Goal: Task Accomplishment & Management: Manage account settings

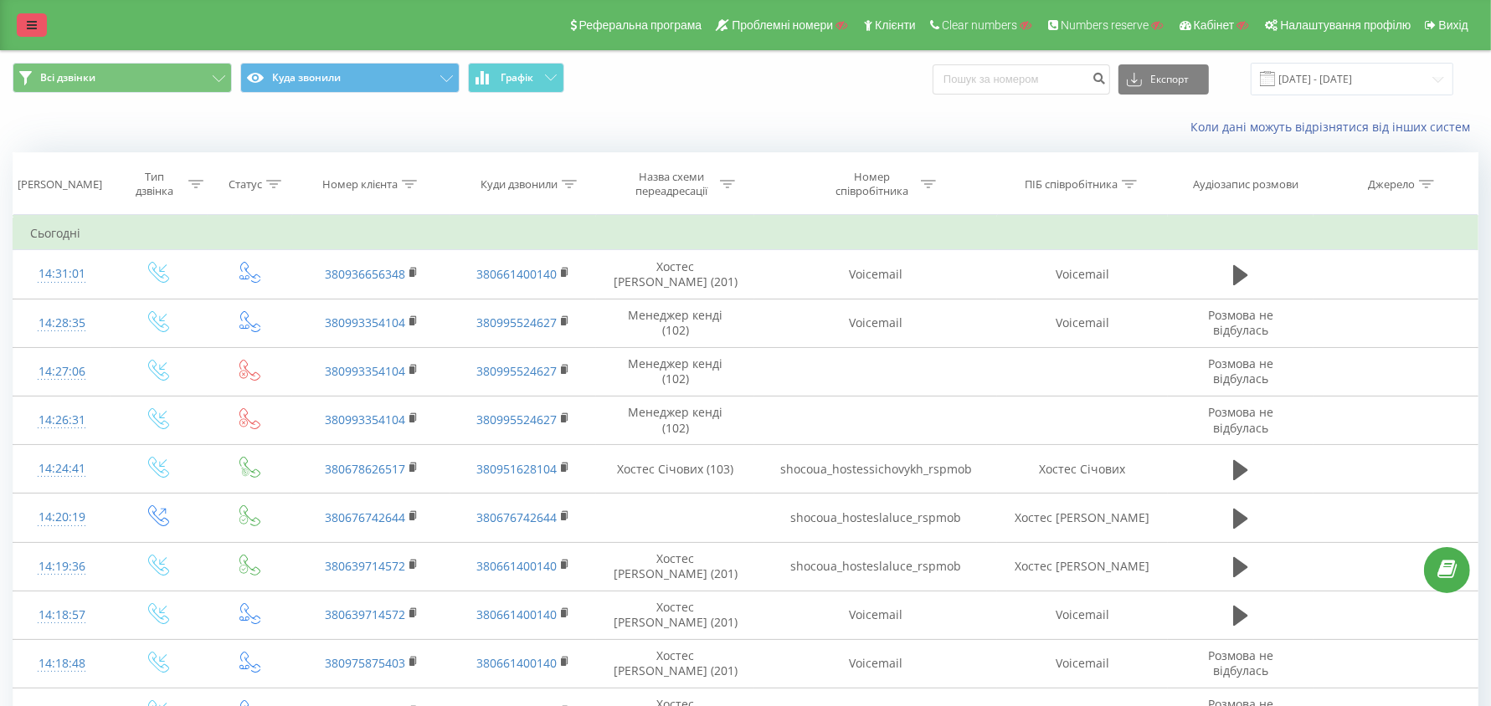
click at [29, 34] on link at bounding box center [32, 24] width 30 height 23
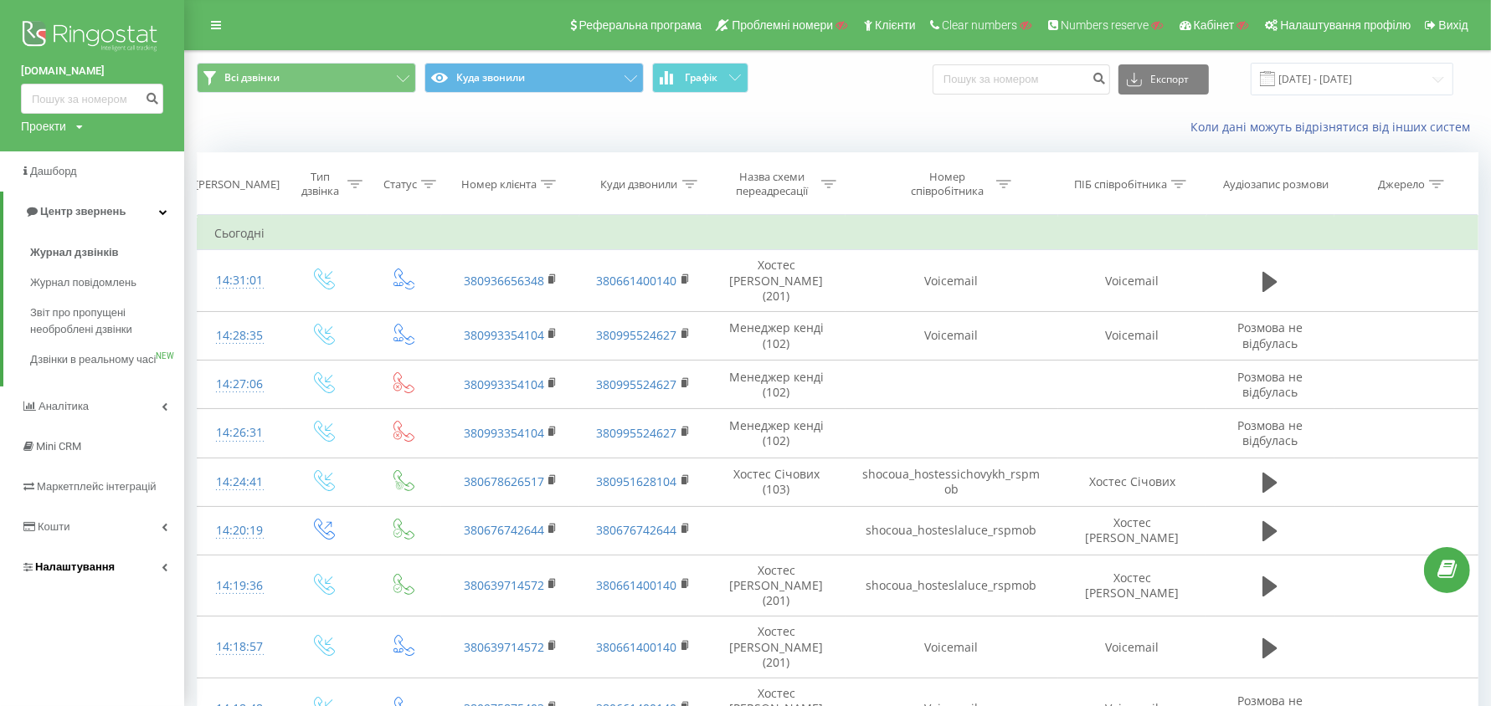
click at [74, 572] on link "Налаштування" at bounding box center [92, 567] width 184 height 40
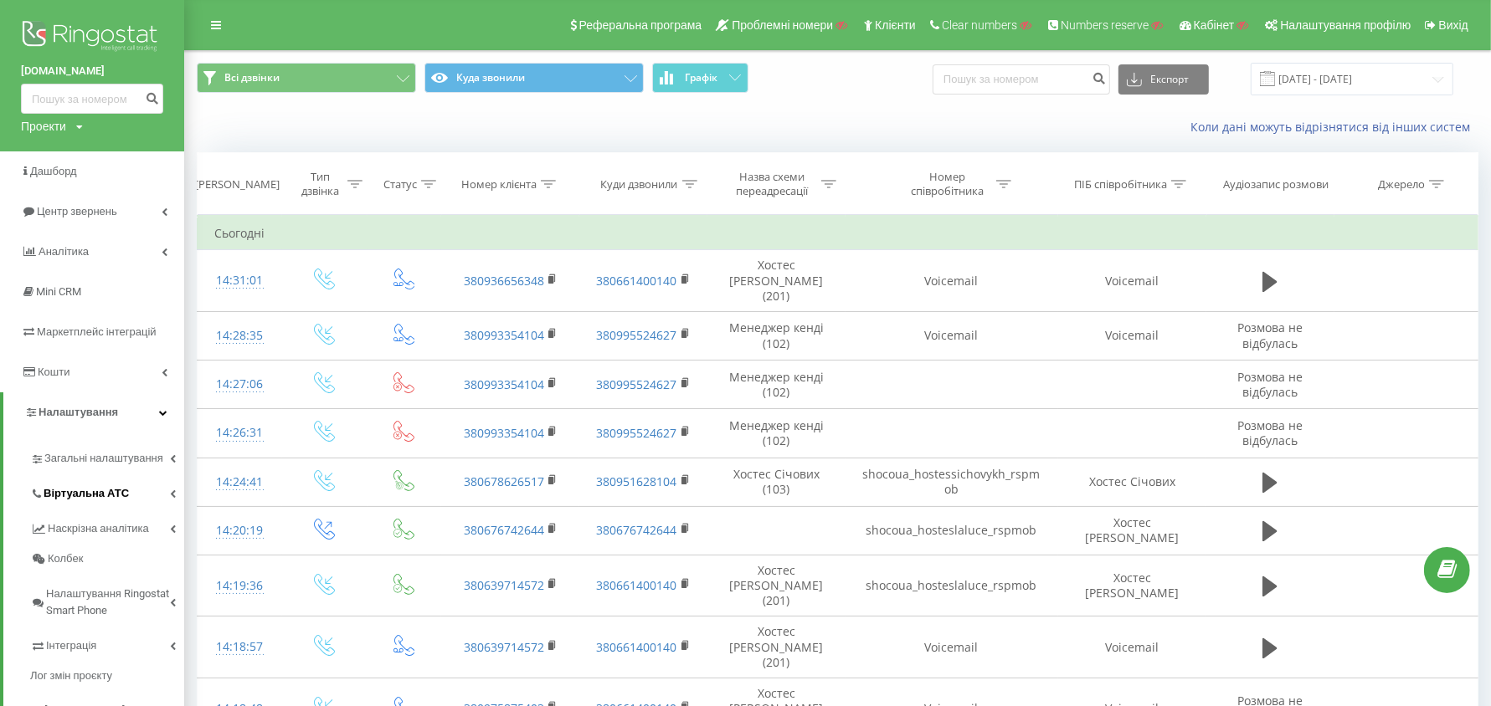
click at [105, 498] on span "Віртуальна АТС" at bounding box center [86, 493] width 85 height 17
click at [112, 626] on span "Налаштування вихідного зв’язку" at bounding box center [114, 627] width 124 height 33
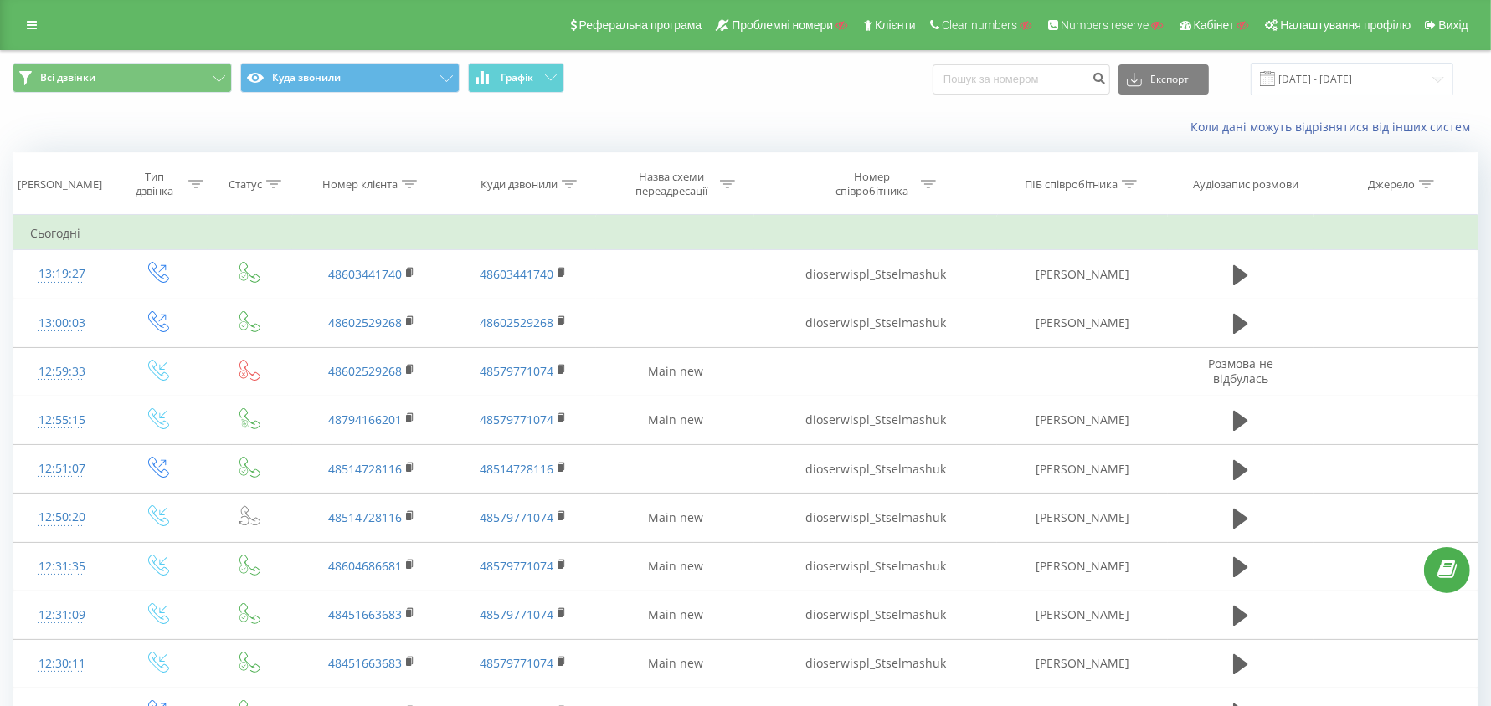
click at [407, 188] on div at bounding box center [409, 184] width 15 height 14
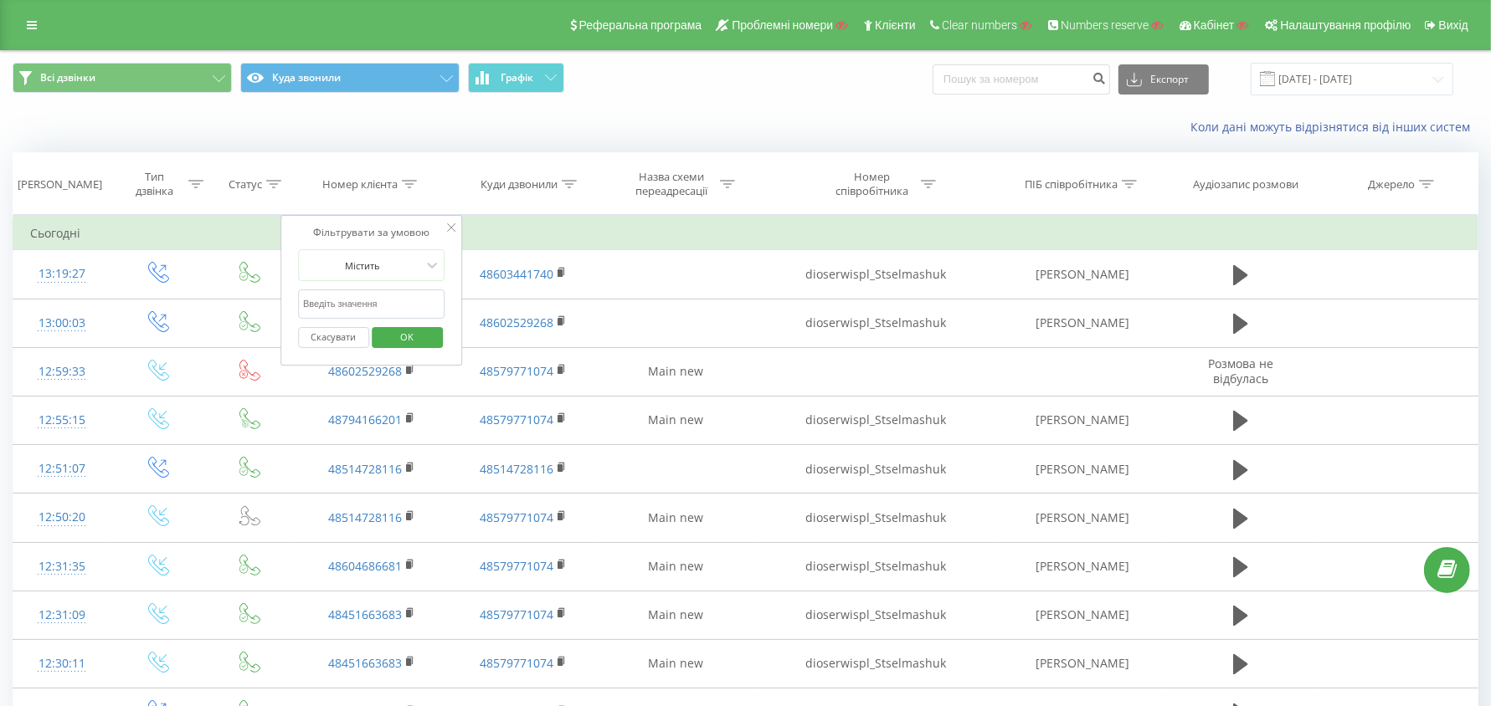
click at [362, 309] on input "text" at bounding box center [371, 304] width 147 height 29
paste input "48796809455"
type input "48796809455"
click at [409, 337] on span "OK" at bounding box center [406, 337] width 47 height 26
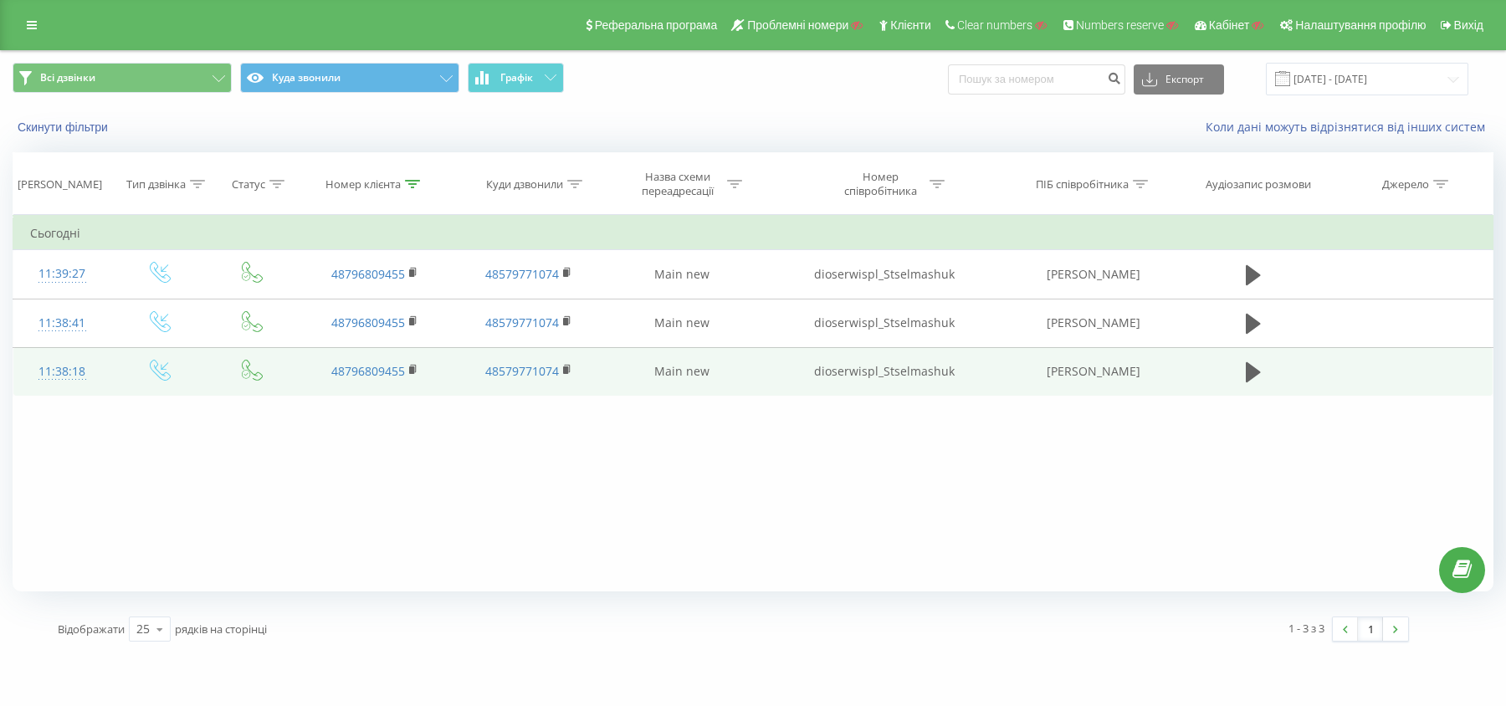
click at [57, 372] on div "11:38:18" at bounding box center [62, 372] width 64 height 33
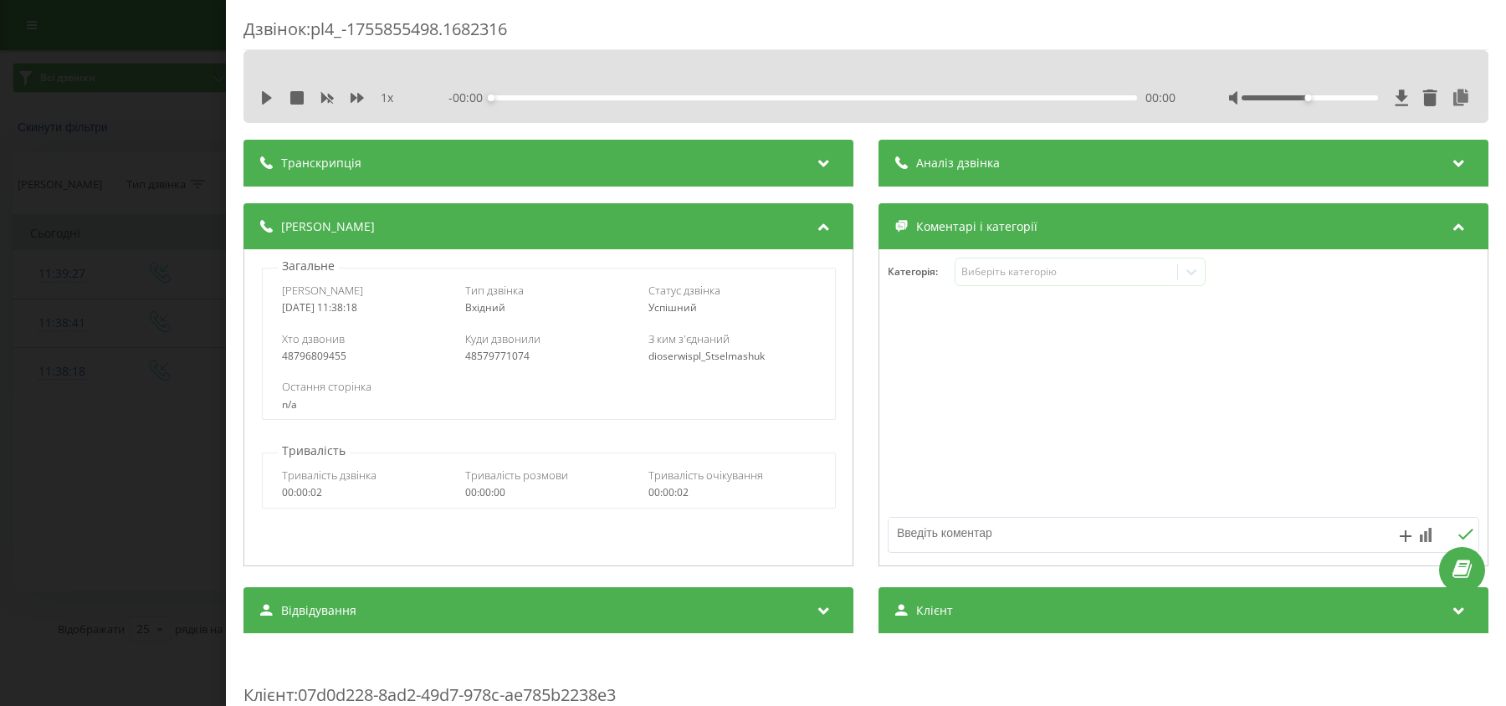
click at [135, 478] on div "Дзвінок : pl4_-1755855498.1682316 1 x - 00:00 00:00 00:00 Транскрипція Для AI-а…" at bounding box center [753, 353] width 1506 height 706
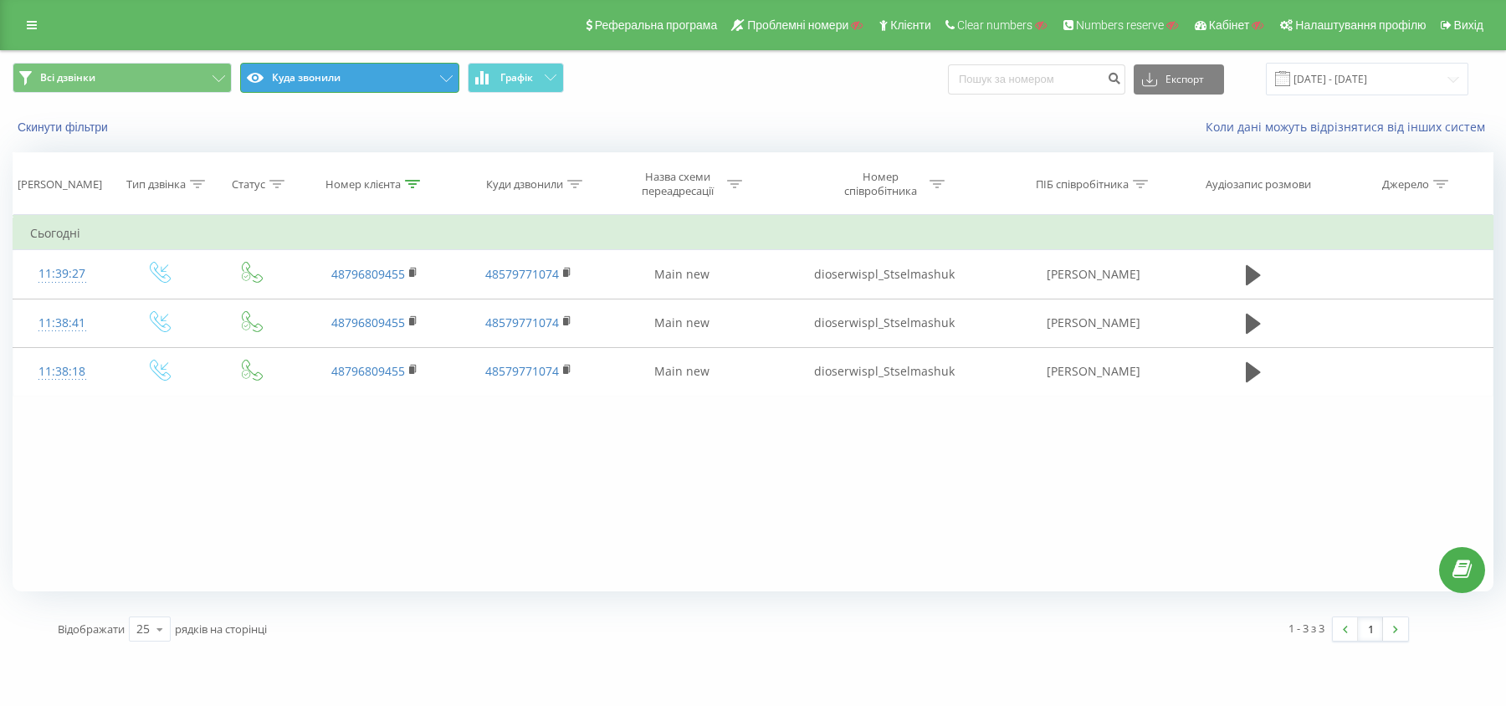
click at [314, 83] on button "Куда звонили" at bounding box center [349, 78] width 219 height 30
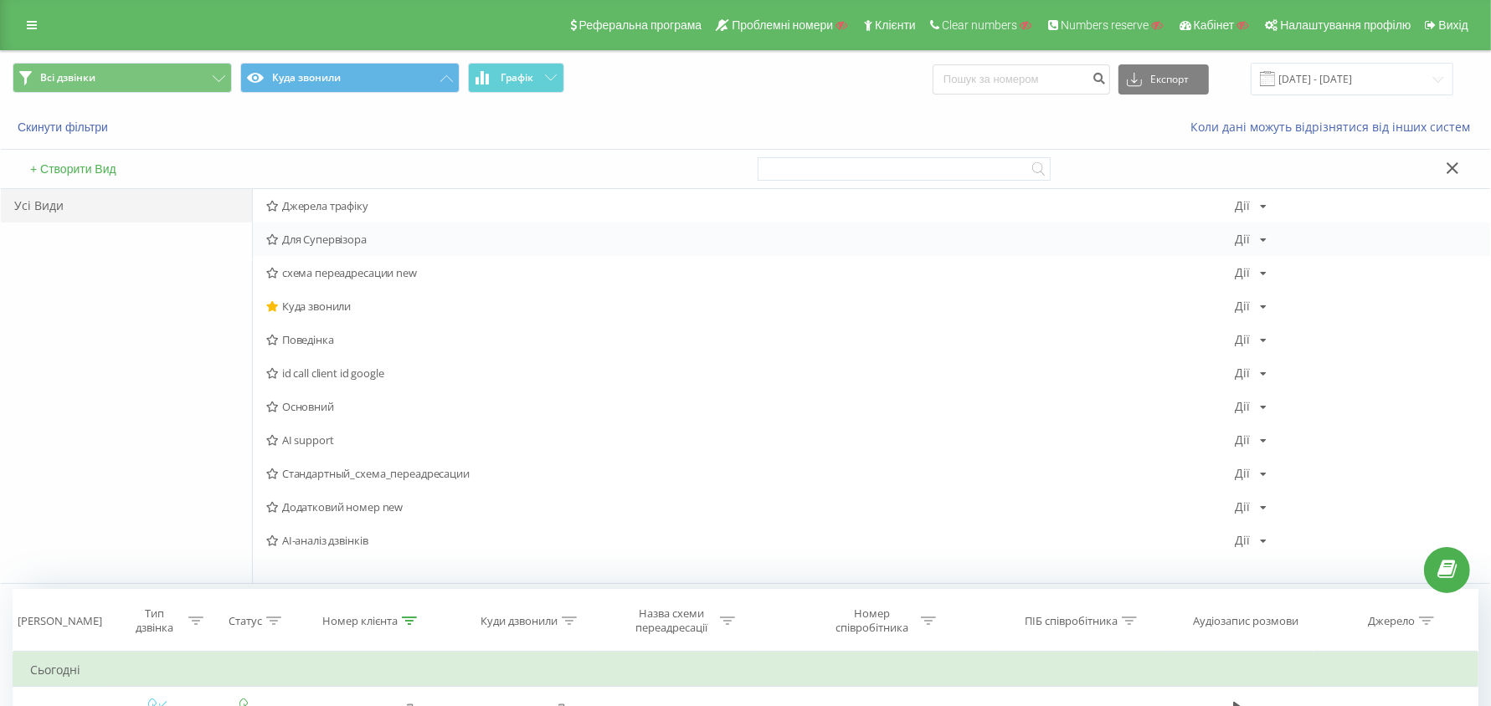
click at [329, 237] on span "Для Супервізора" at bounding box center [750, 240] width 968 height 12
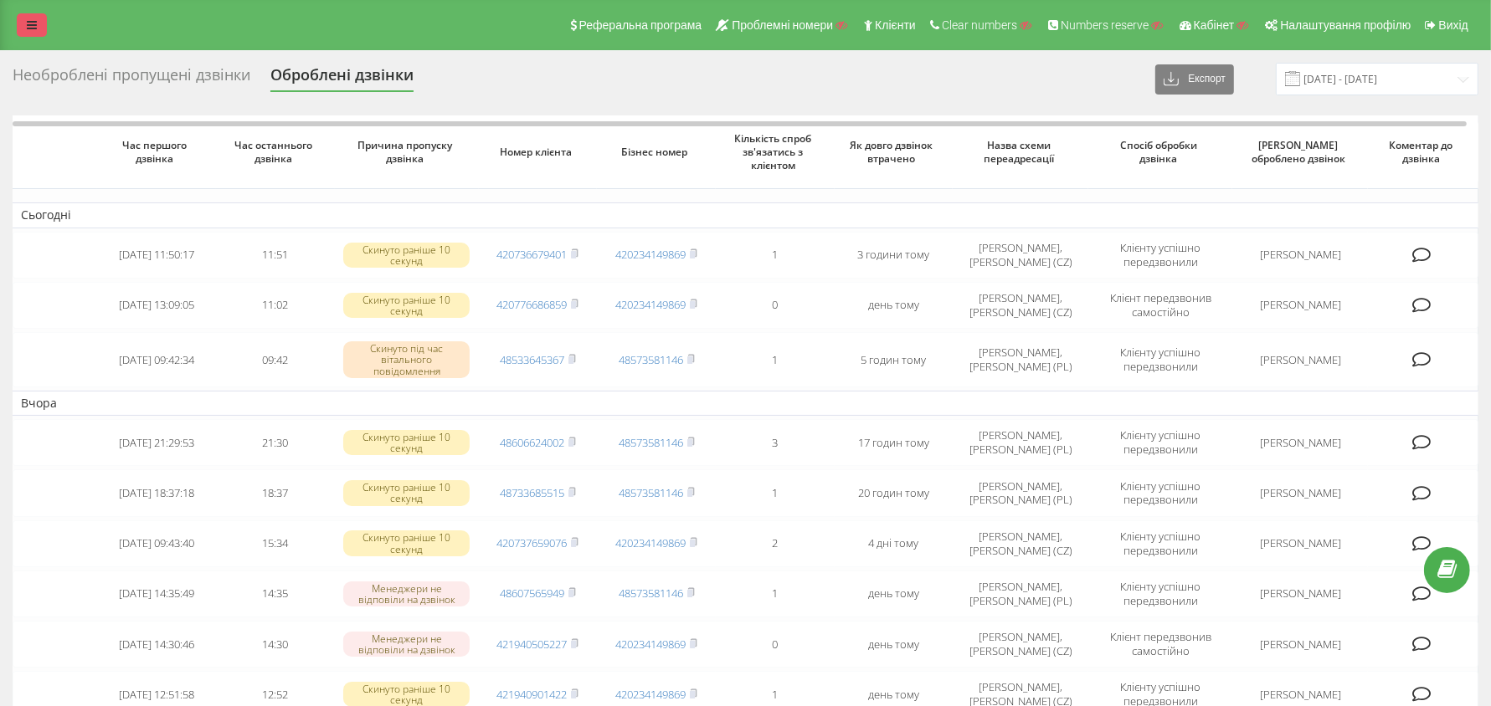
click at [34, 18] on link at bounding box center [32, 24] width 30 height 23
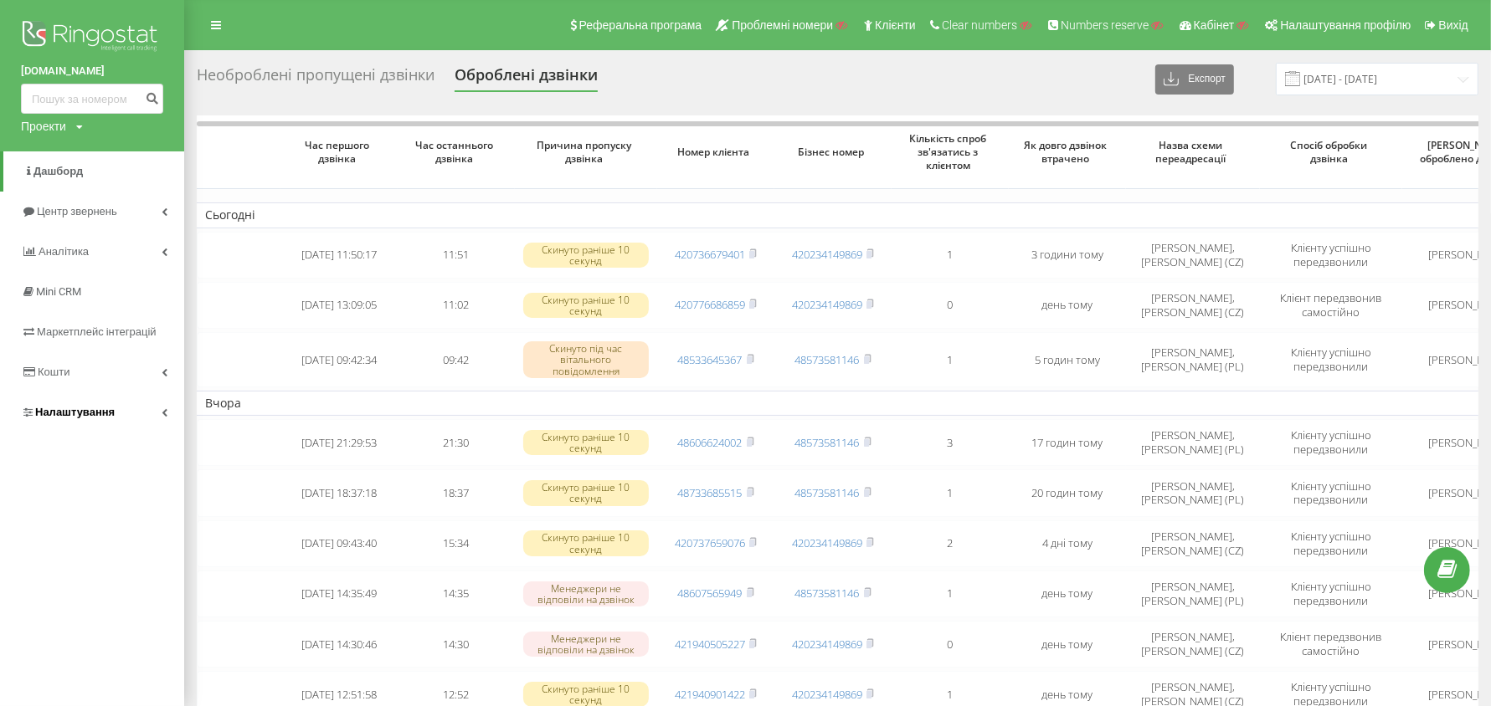
click at [95, 421] on span "Налаштування" at bounding box center [68, 412] width 94 height 17
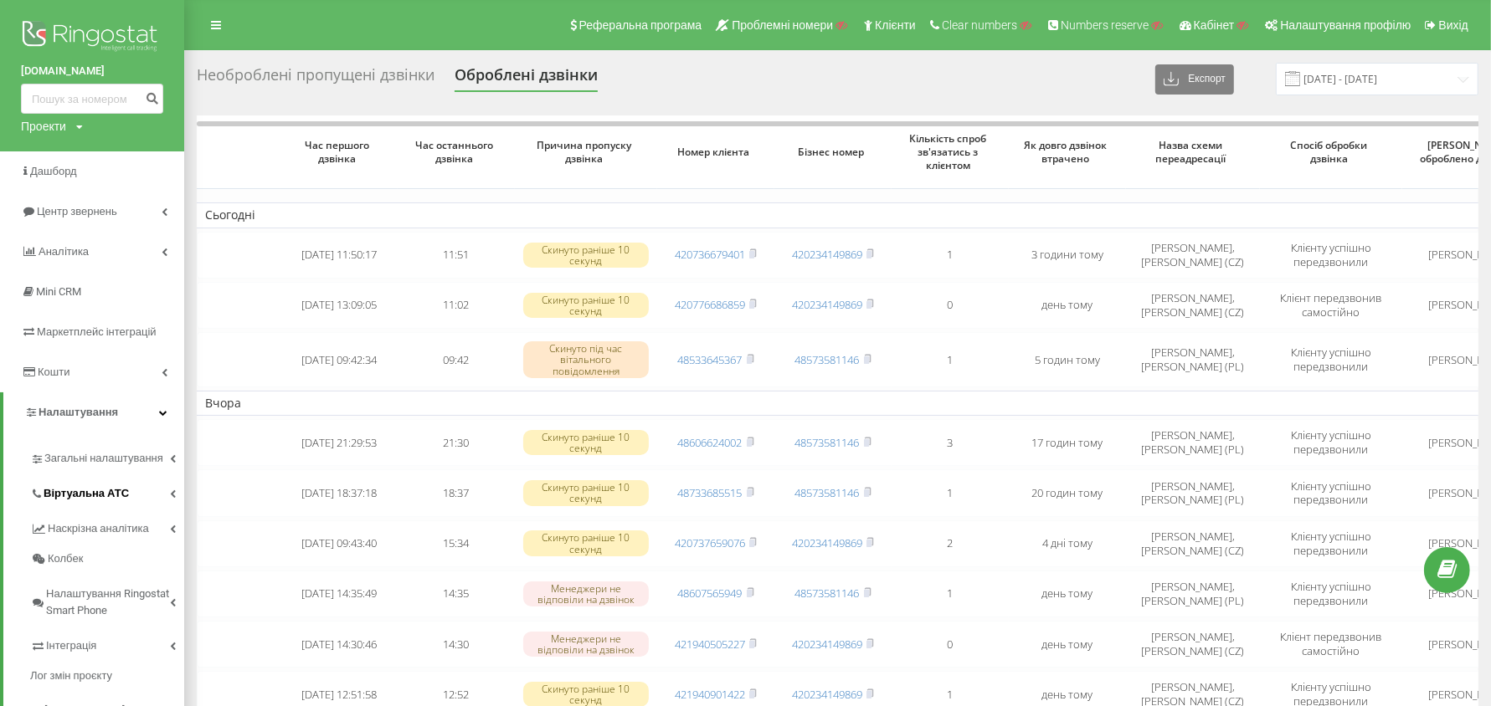
click at [90, 505] on link "Віртуальна АТС" at bounding box center [107, 491] width 154 height 35
click at [96, 567] on link "Переадресація" at bounding box center [118, 552] width 132 height 33
